Goal: Find specific page/section: Find specific page/section

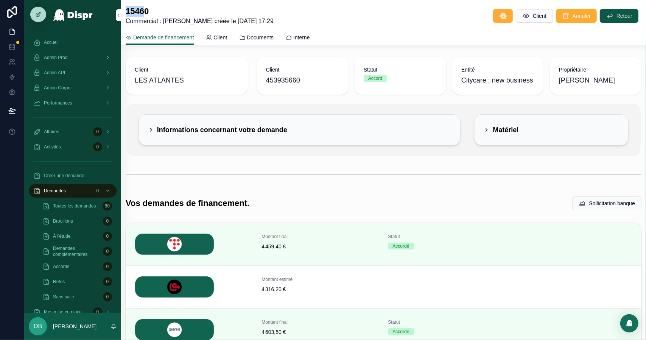
drag, startPoint x: 149, startPoint y: 11, endPoint x: 128, endPoint y: 11, distance: 21.2
click at [128, 11] on h1 "15460" at bounding box center [200, 11] width 148 height 11
copy h1 "1546"
click at [216, 14] on h1 "15460" at bounding box center [200, 11] width 148 height 11
drag, startPoint x: 149, startPoint y: 11, endPoint x: 127, endPoint y: 11, distance: 21.6
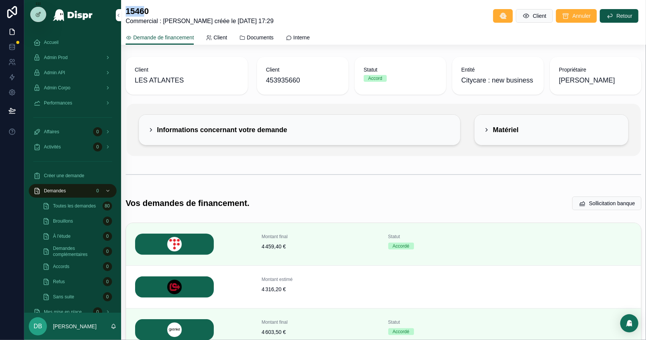
click at [127, 11] on h1 "15460" at bounding box center [200, 11] width 148 height 11
copy h1 "1546"
click at [369, 108] on div "Informations concernant votre demande Matériel" at bounding box center [383, 130] width 514 height 52
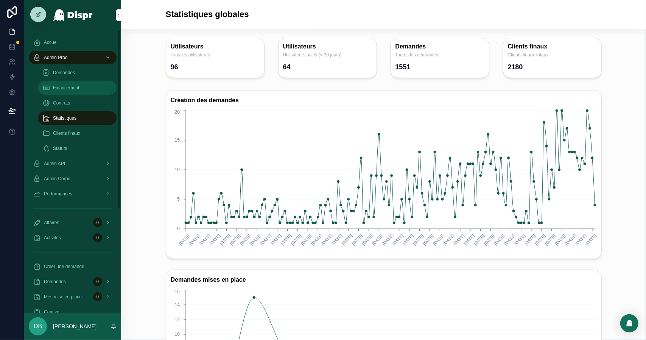
click at [64, 89] on span "Financement" at bounding box center [66, 88] width 26 height 6
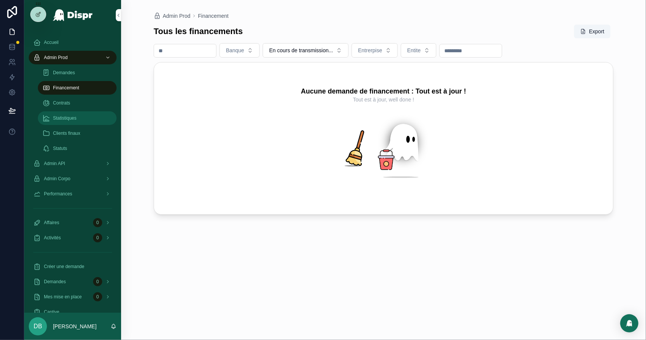
click at [61, 117] on span "Statistiques" at bounding box center [64, 118] width 23 height 6
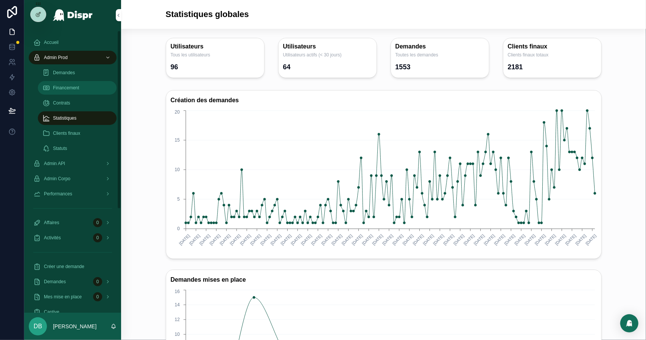
click at [86, 91] on div "Financement" at bounding box center [77, 88] width 70 height 12
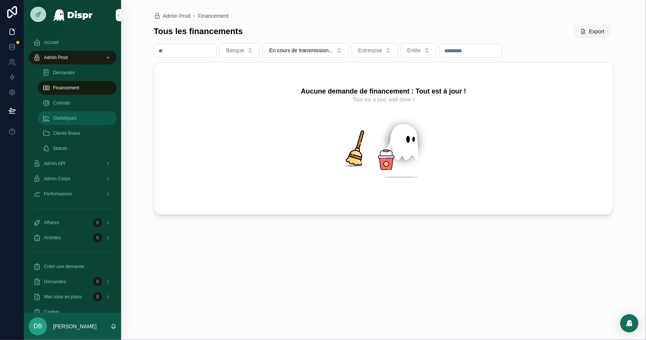
click at [80, 121] on div "Statistiques" at bounding box center [77, 118] width 70 height 12
